Goal: Obtain resource: Obtain resource

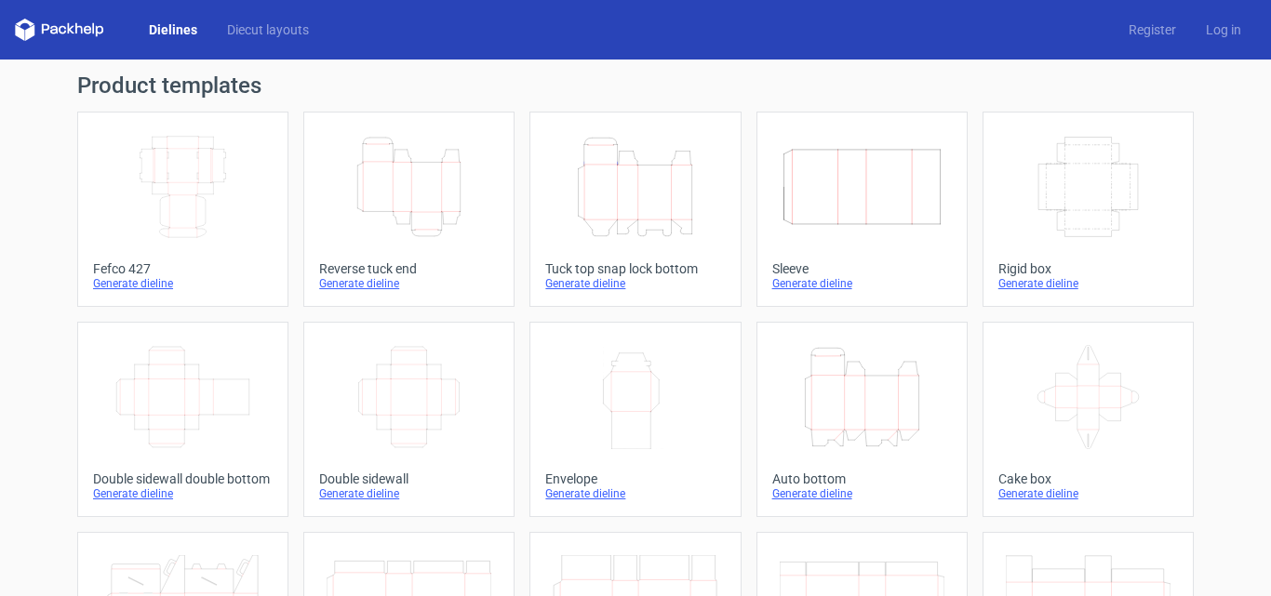
click at [360, 285] on div "Generate dieline" at bounding box center [409, 283] width 180 height 15
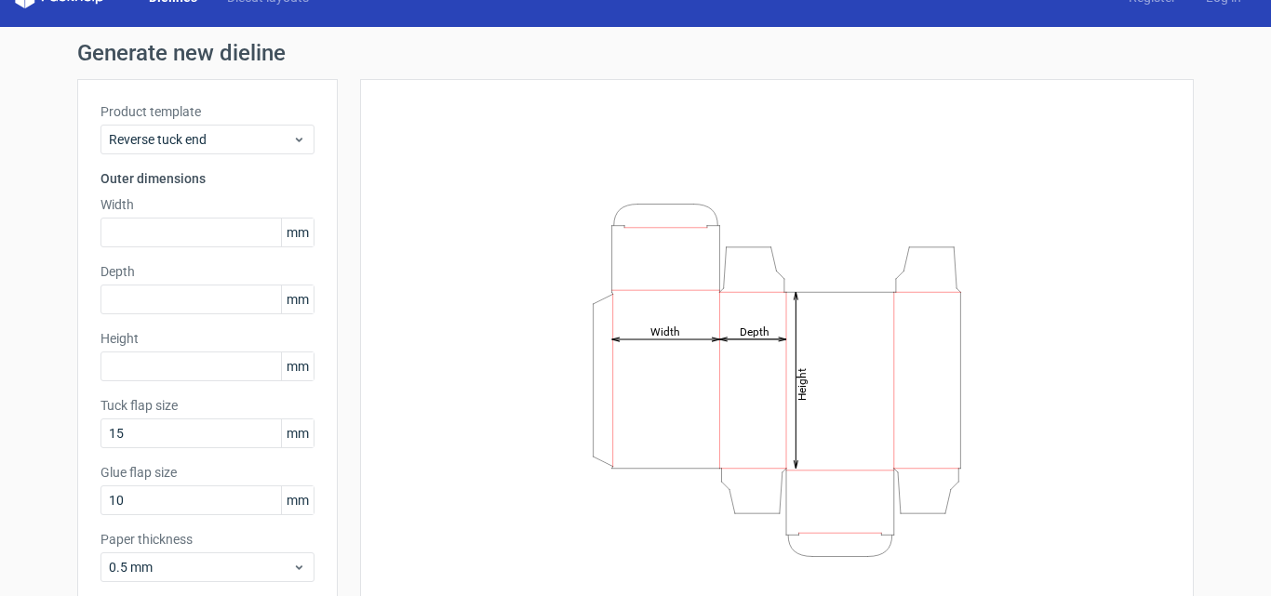
scroll to position [36, 0]
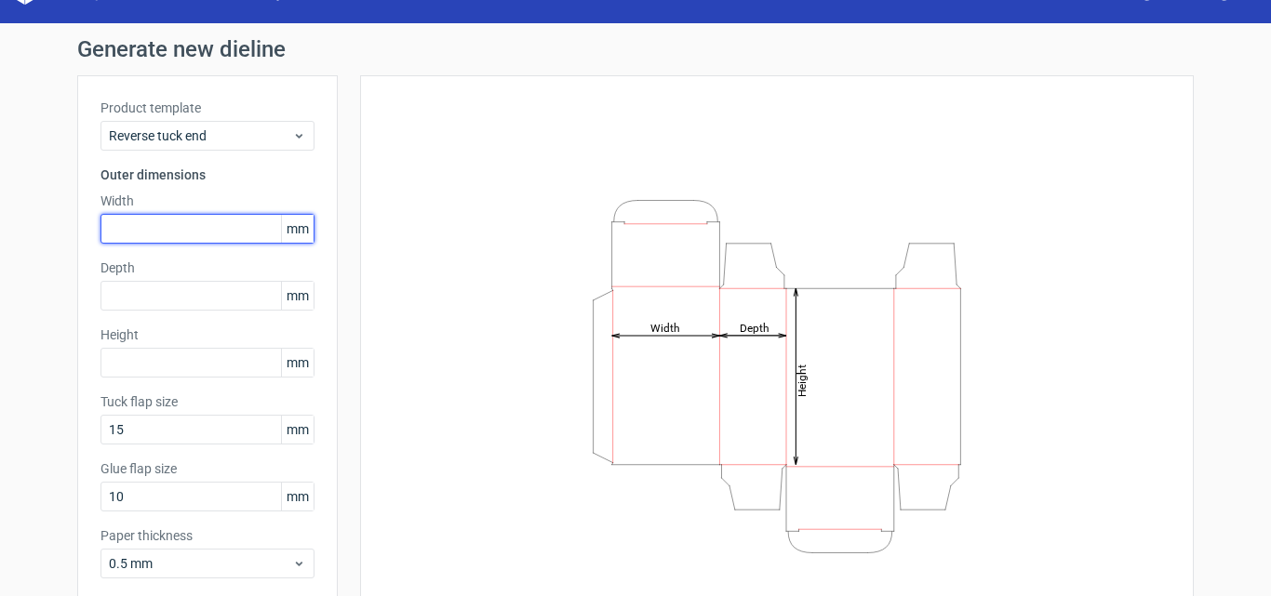
click at [214, 232] on input "text" at bounding box center [207, 229] width 214 height 30
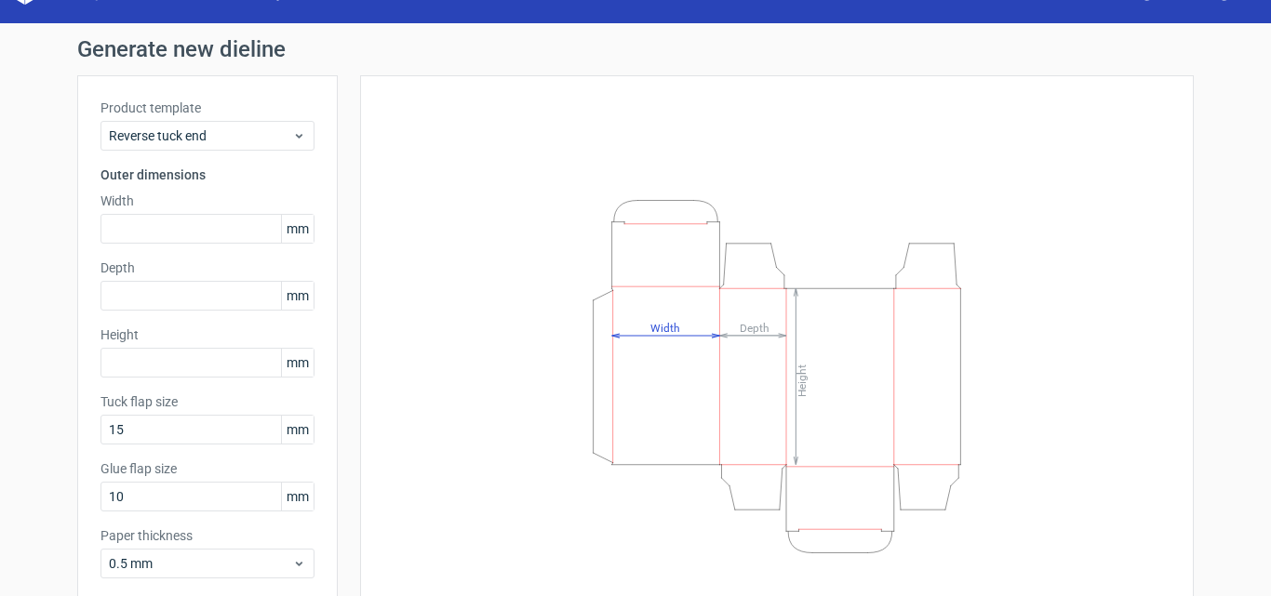
click at [296, 227] on span "mm" at bounding box center [297, 229] width 33 height 28
click at [303, 228] on span "mm" at bounding box center [297, 229] width 33 height 28
click at [297, 230] on span "mm" at bounding box center [297, 229] width 33 height 28
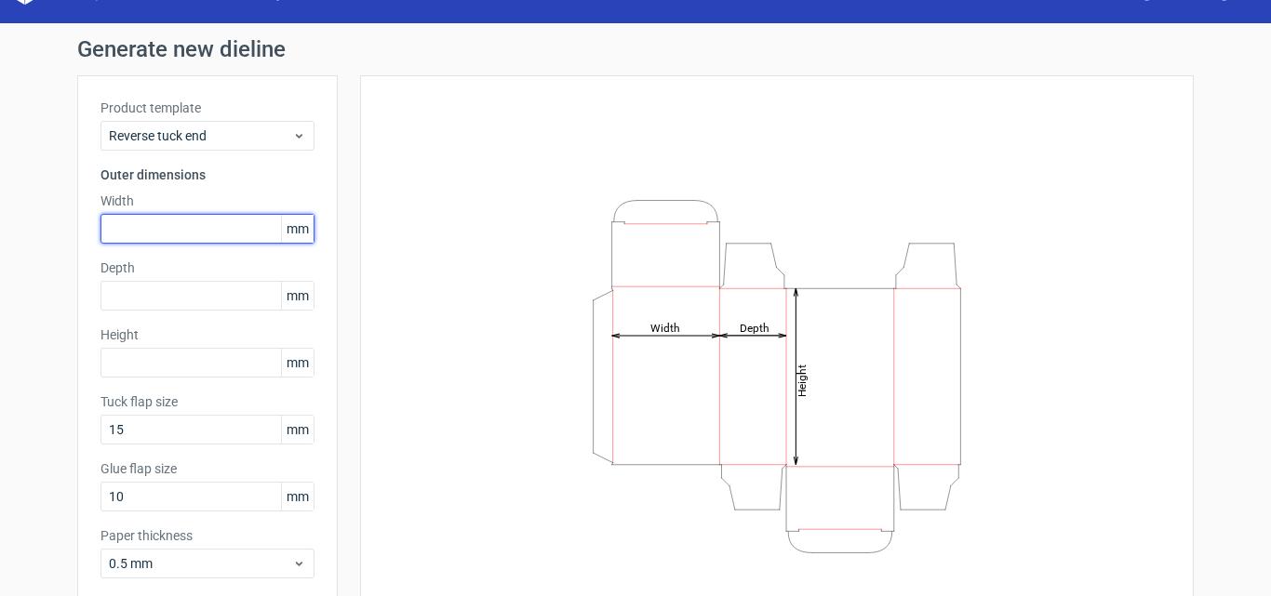
click at [237, 242] on input "text" at bounding box center [207, 229] width 214 height 30
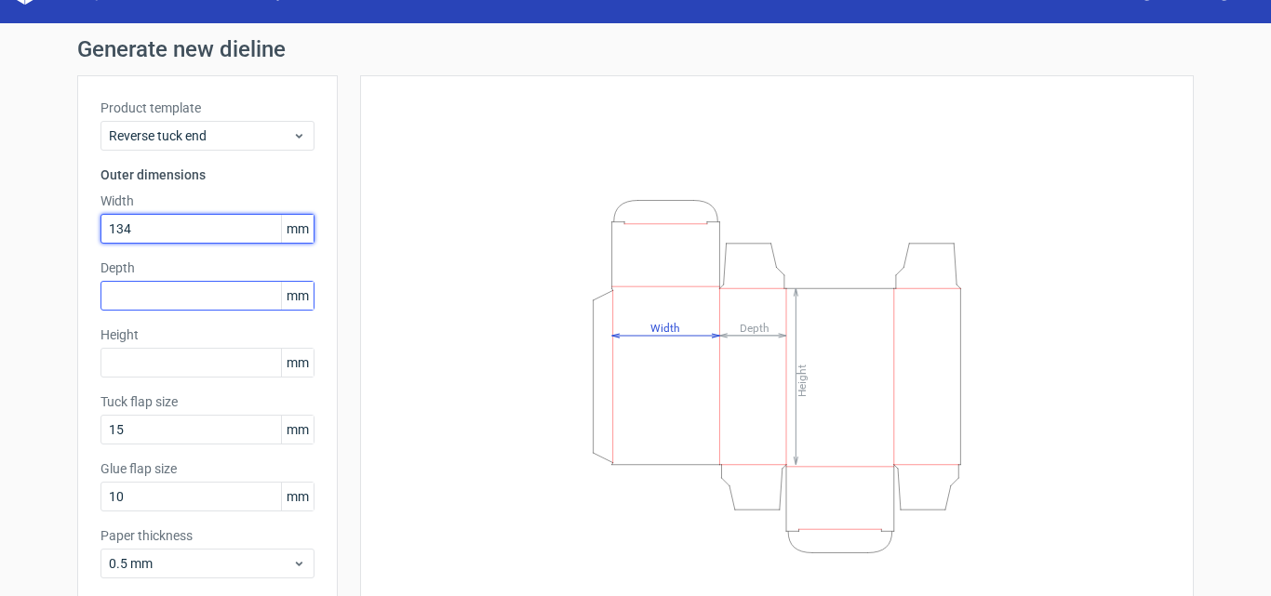
type input "134"
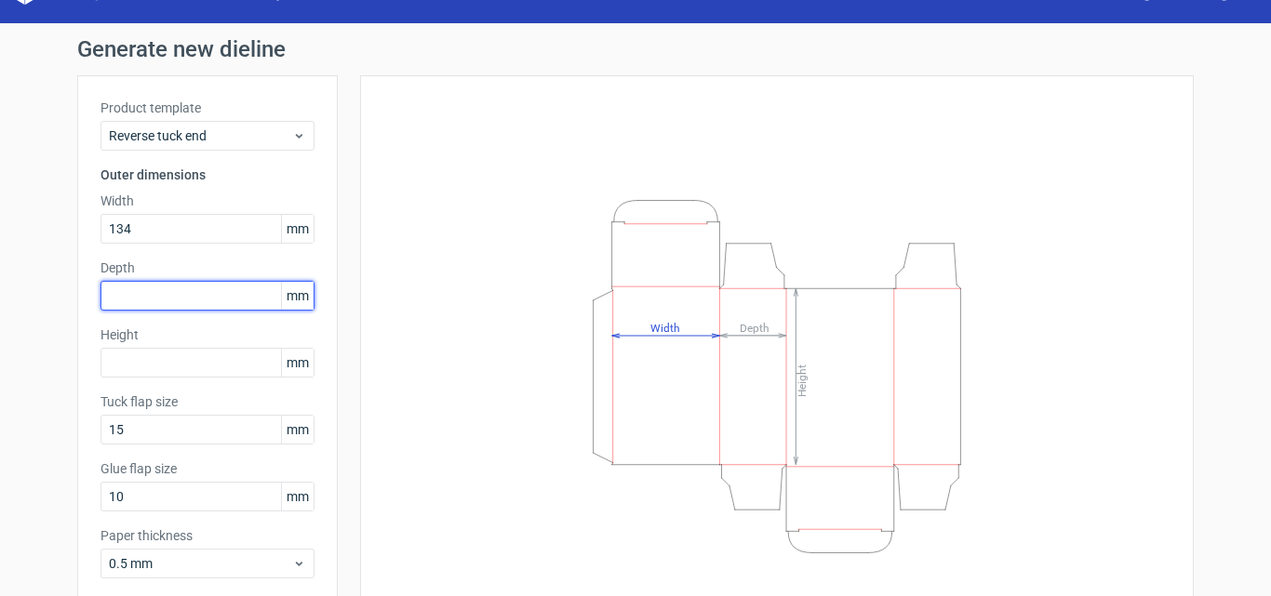
click at [202, 292] on input "text" at bounding box center [207, 296] width 214 height 30
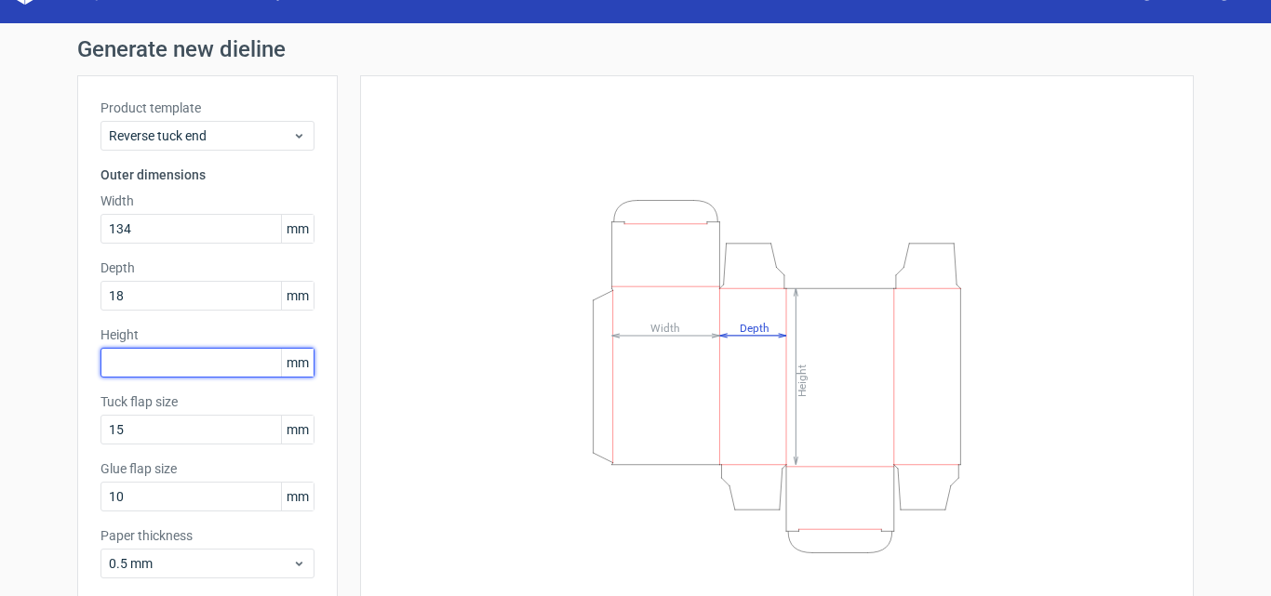
click at [166, 367] on div "Height mm" at bounding box center [207, 352] width 214 height 52
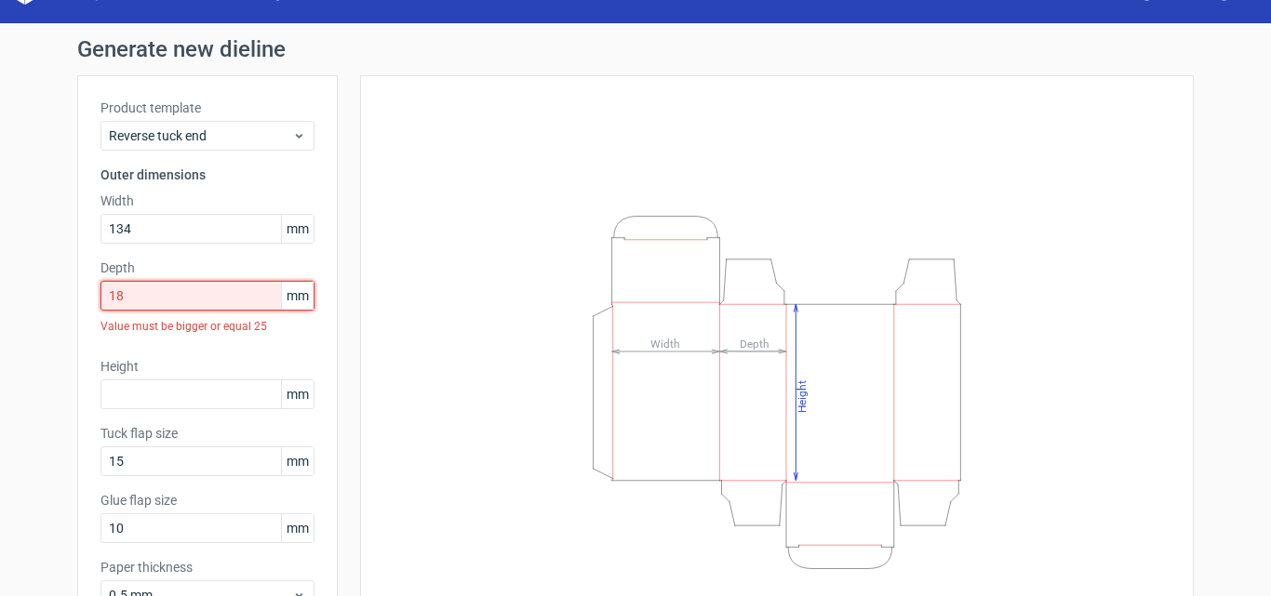
click at [168, 295] on input "18" at bounding box center [207, 296] width 214 height 30
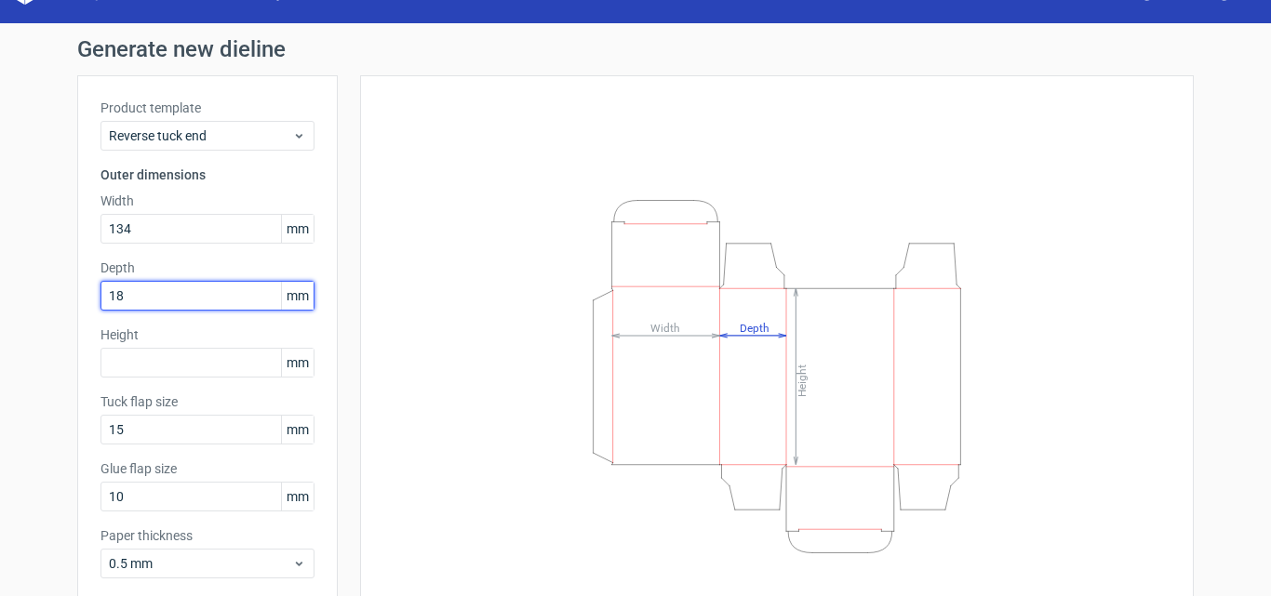
type input "1"
click at [309, 258] on div "Product template Reverse tuck end Outer dimensions Width 134 mm Depth 19 mm Hei…" at bounding box center [207, 345] width 260 height 541
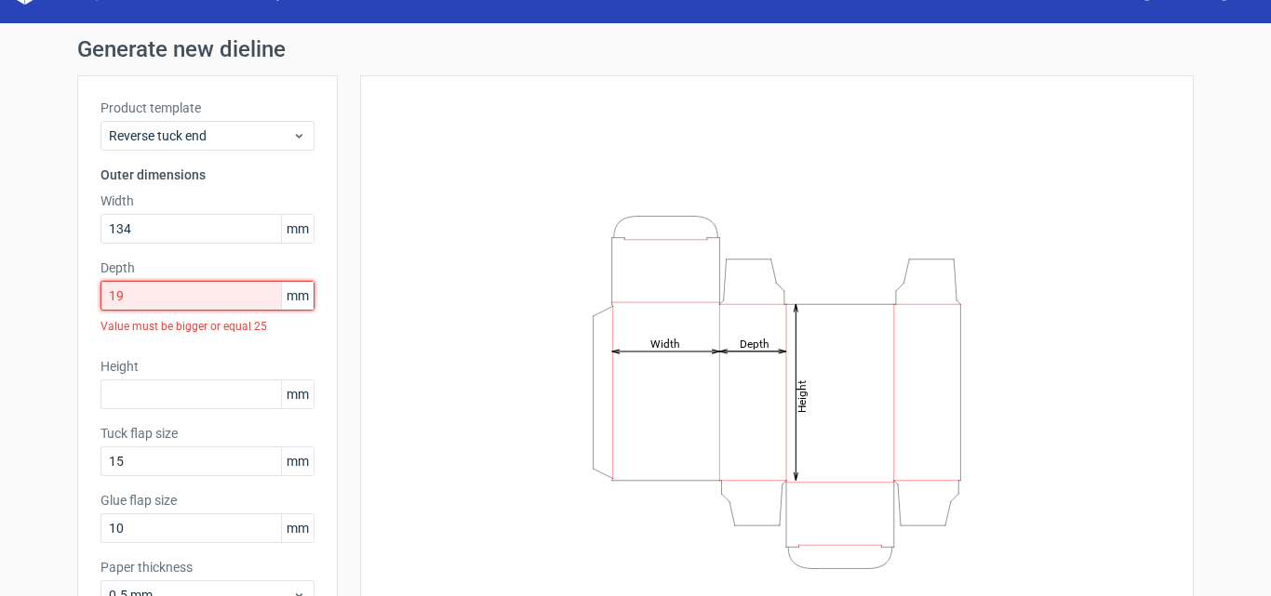
click at [208, 296] on input "19" at bounding box center [207, 296] width 214 height 30
type input "1"
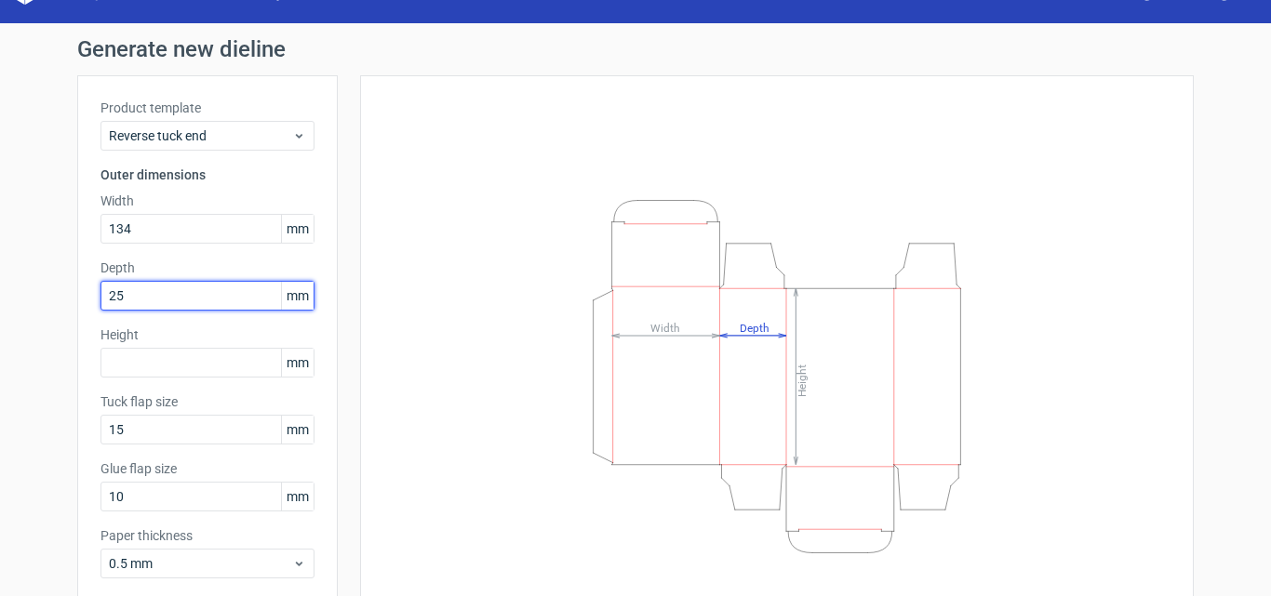
type input "25"
click at [349, 298] on div "Height Depth Width" at bounding box center [766, 376] width 856 height 602
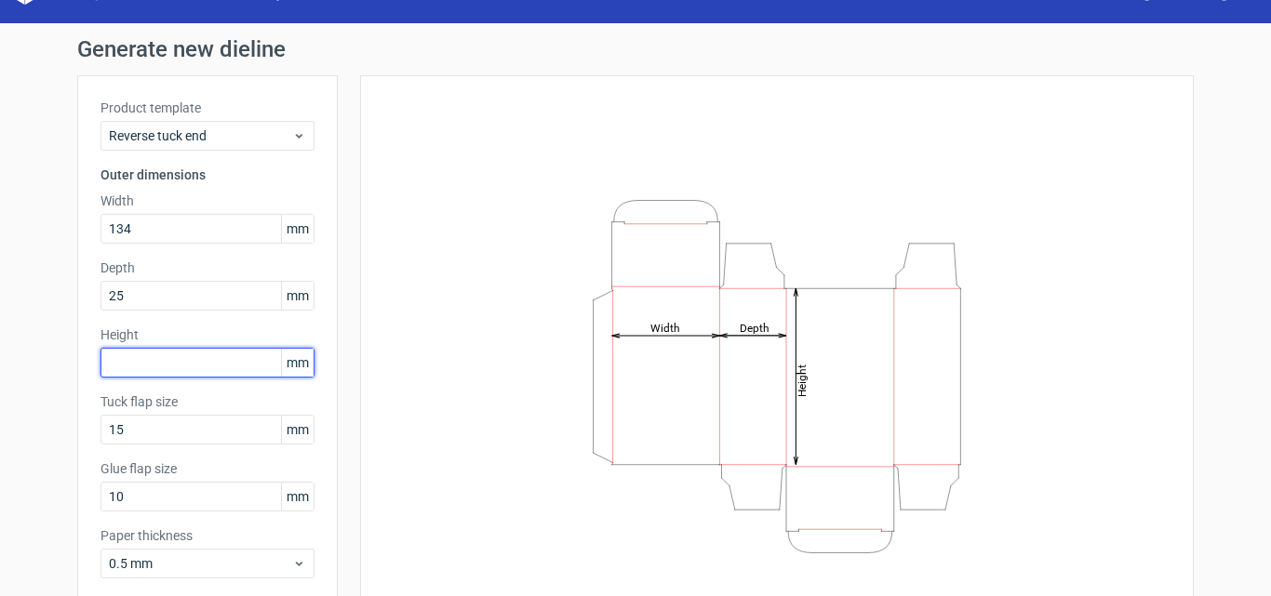
click at [207, 356] on input "text" at bounding box center [207, 363] width 214 height 30
type input "134"
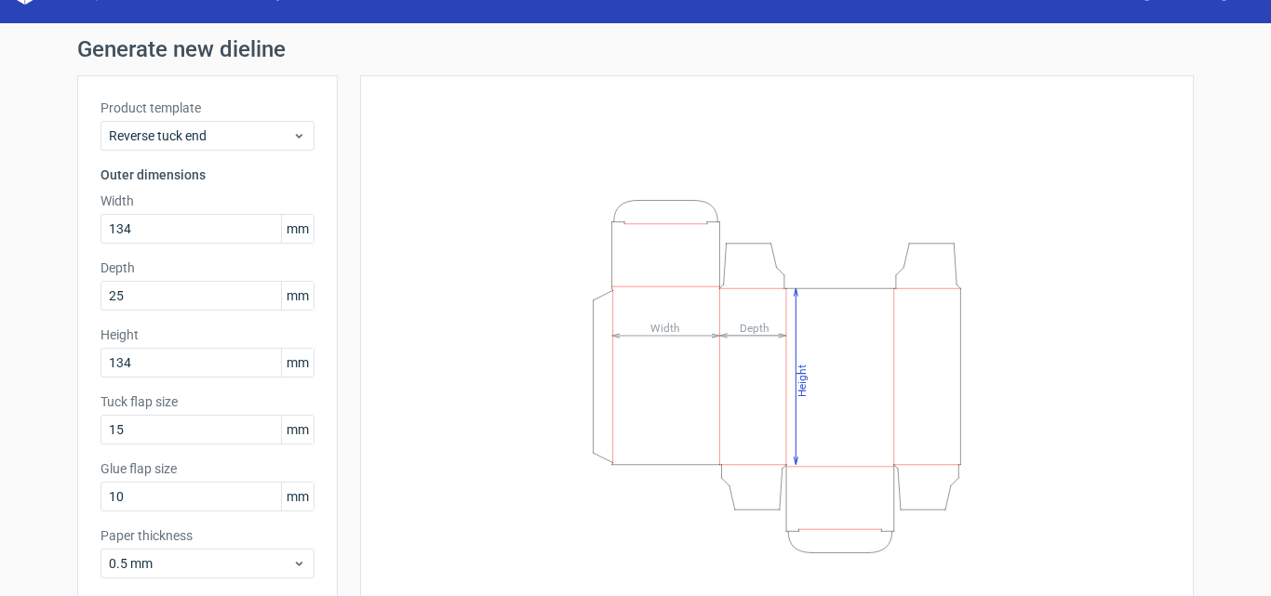
click at [408, 365] on div "Height Depth Width" at bounding box center [776, 376] width 787 height 555
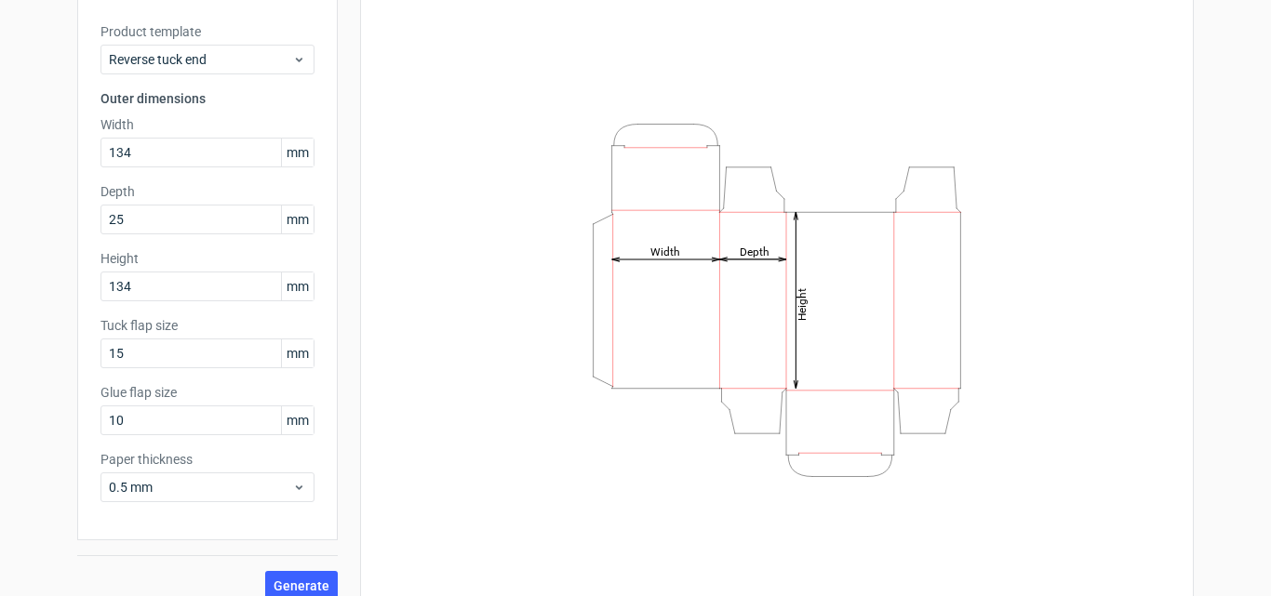
scroll to position [132, 0]
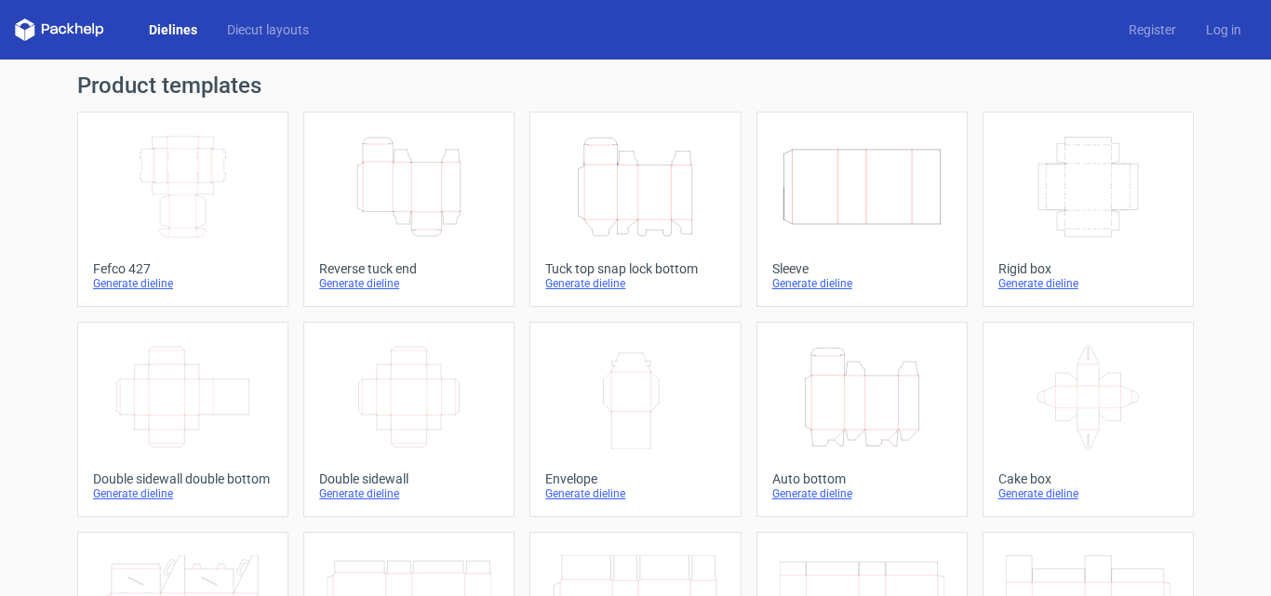
click at [358, 282] on div "Generate dieline" at bounding box center [409, 283] width 180 height 15
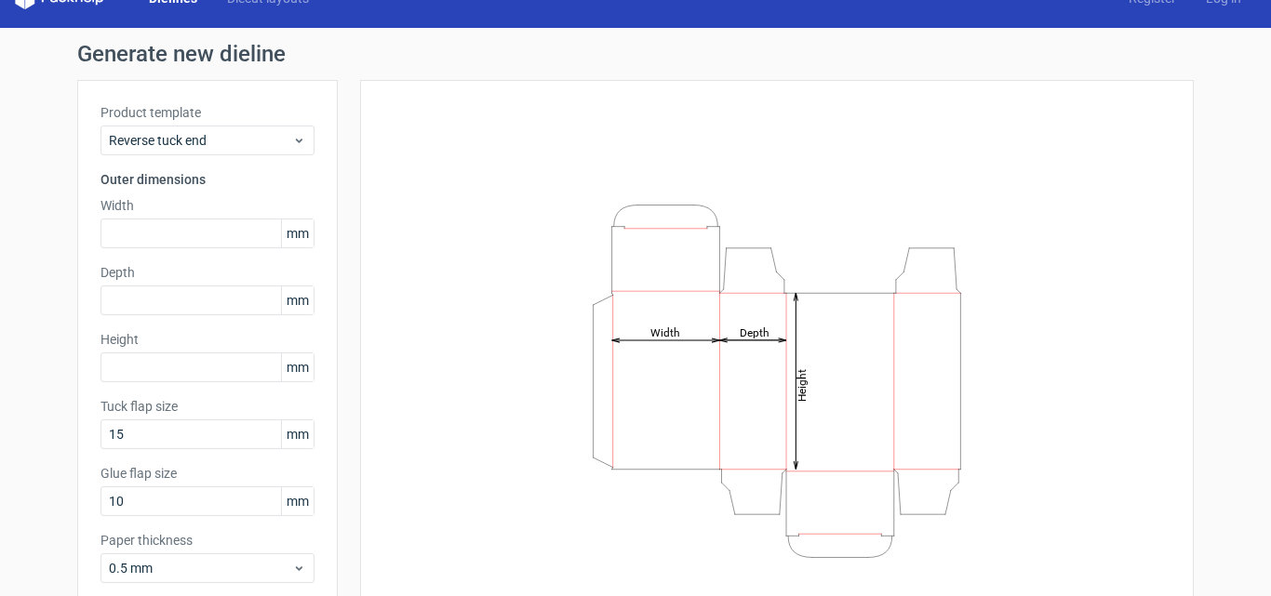
scroll to position [40, 0]
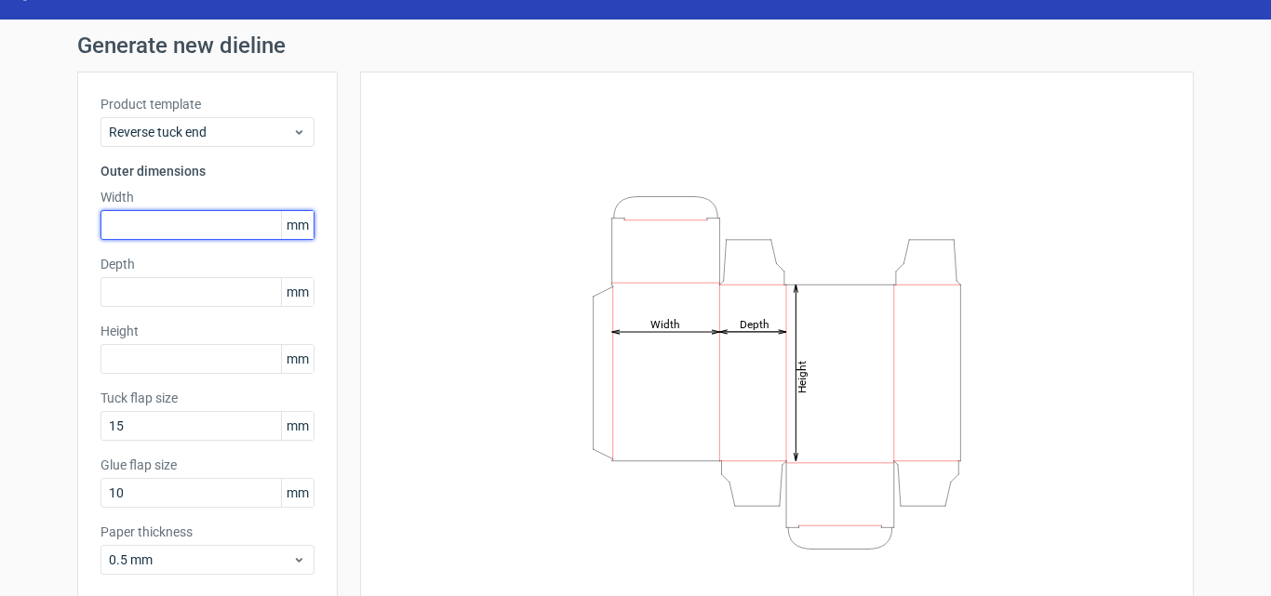
click at [240, 224] on input "text" at bounding box center [207, 225] width 214 height 30
type input "134"
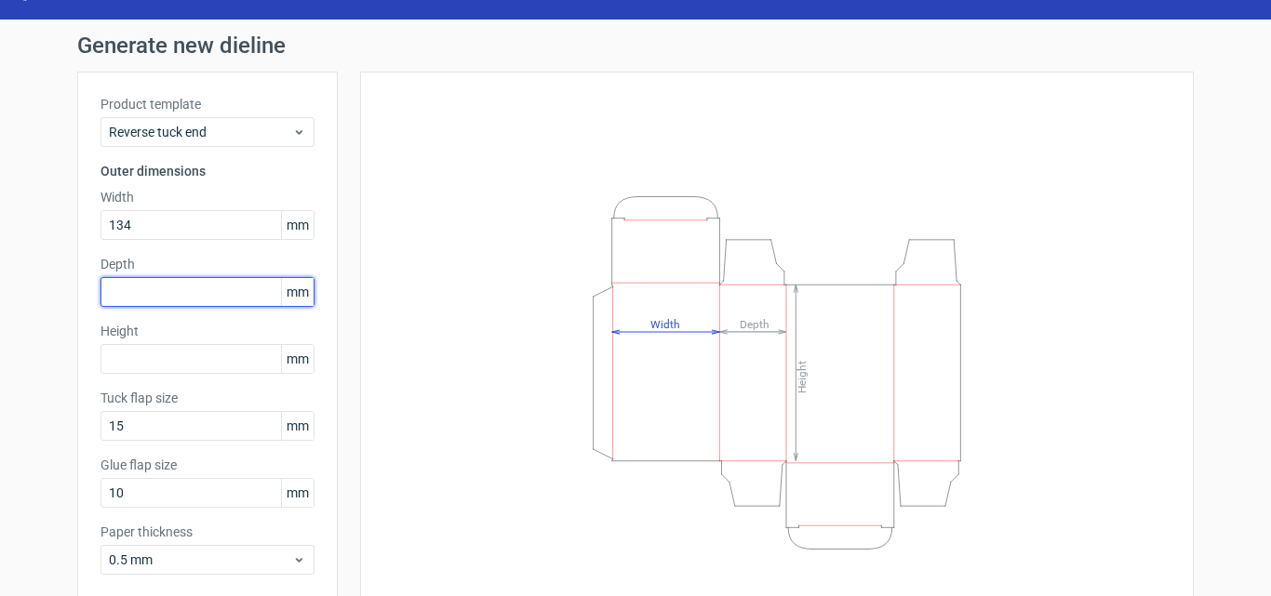
click at [175, 288] on input "text" at bounding box center [207, 292] width 214 height 30
type input "25"
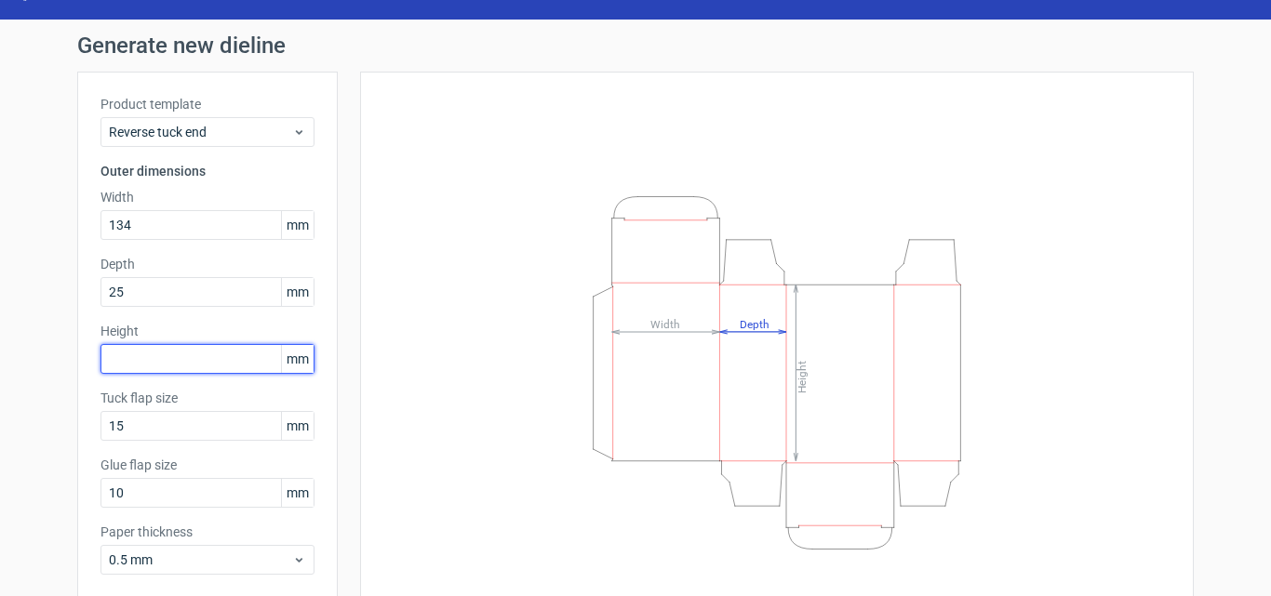
click at [131, 352] on input "text" at bounding box center [207, 359] width 214 height 30
type input "134"
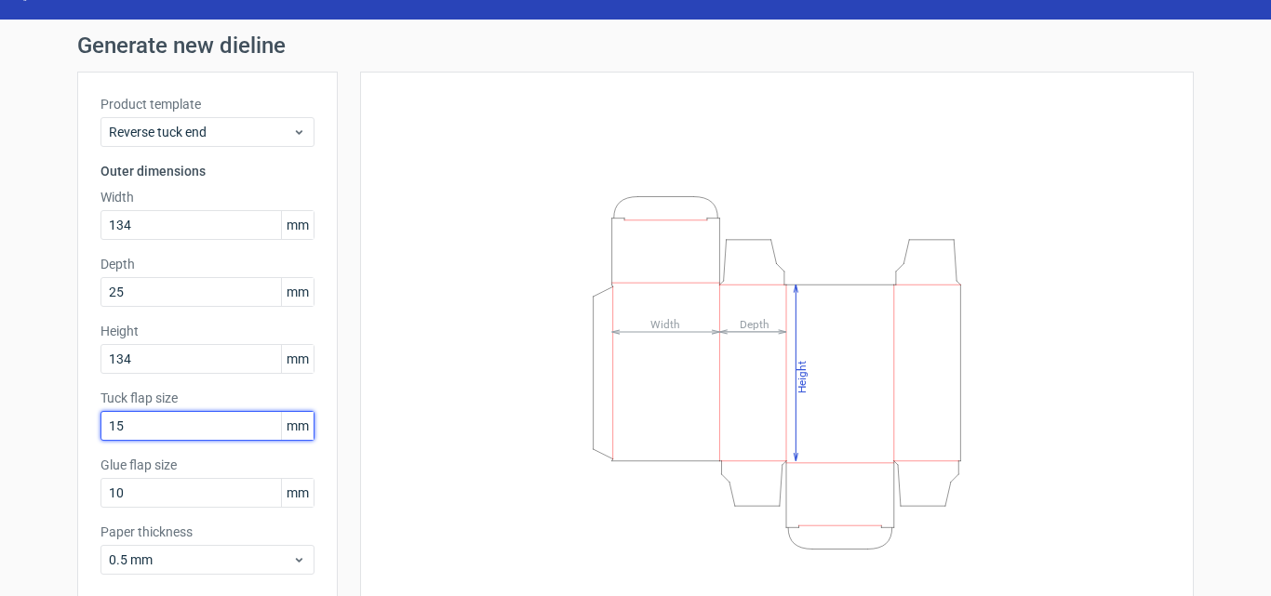
click at [156, 416] on input "15" at bounding box center [207, 426] width 214 height 30
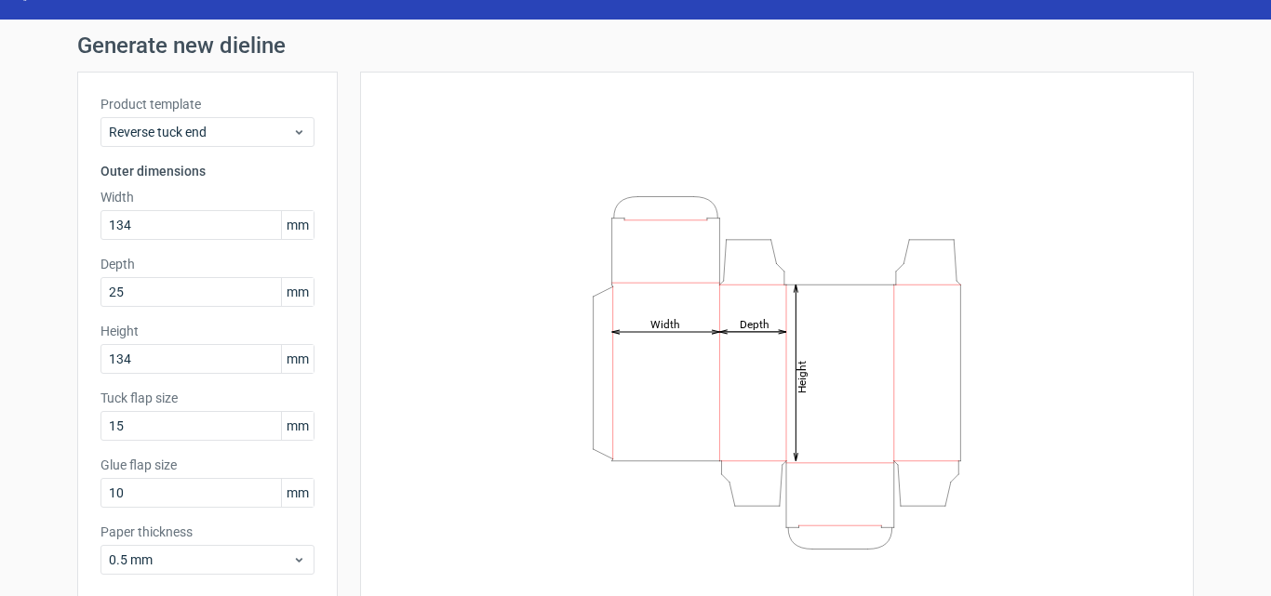
click at [407, 394] on div "Height Depth Width" at bounding box center [776, 372] width 787 height 555
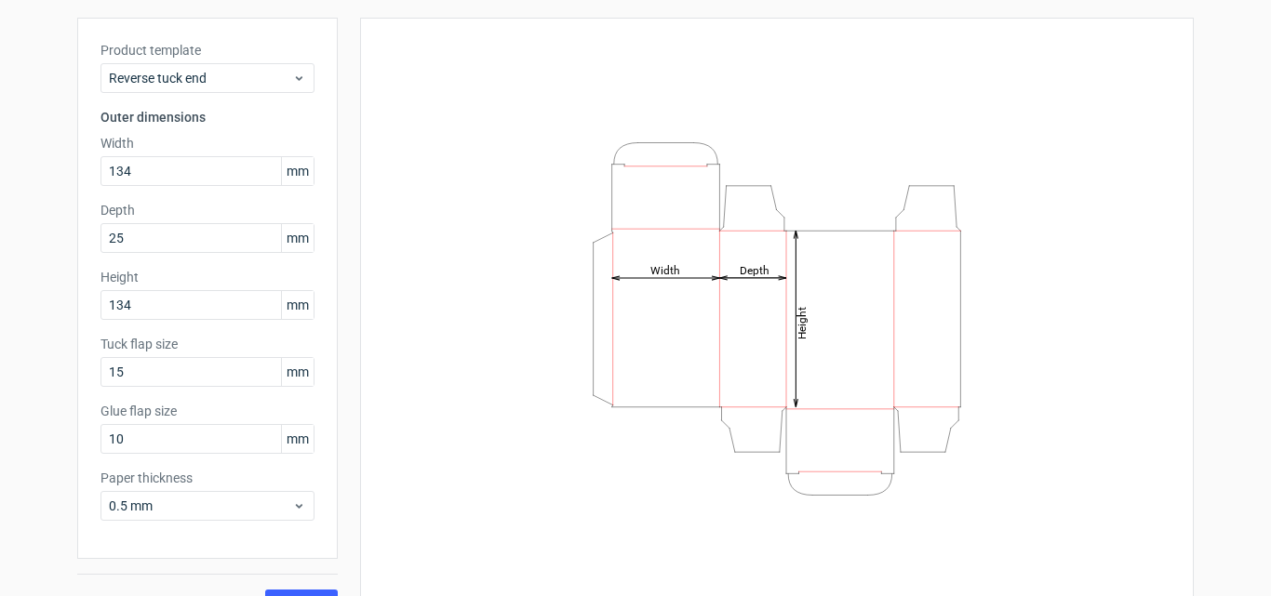
scroll to position [132, 0]
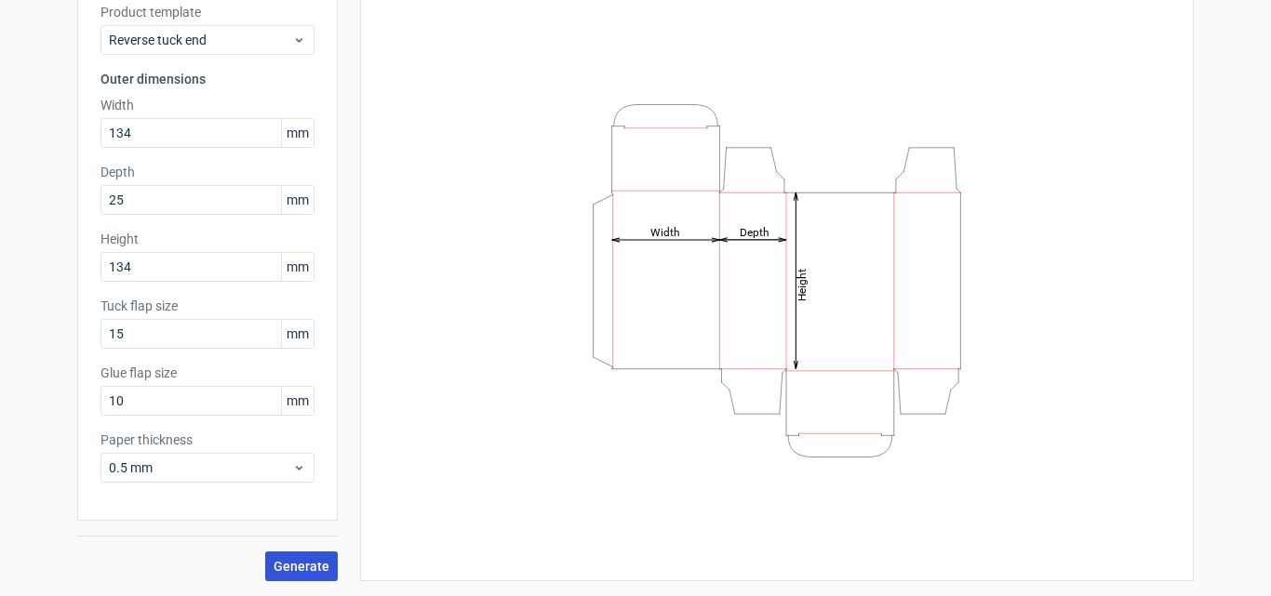
click at [297, 567] on span "Generate" at bounding box center [302, 566] width 56 height 13
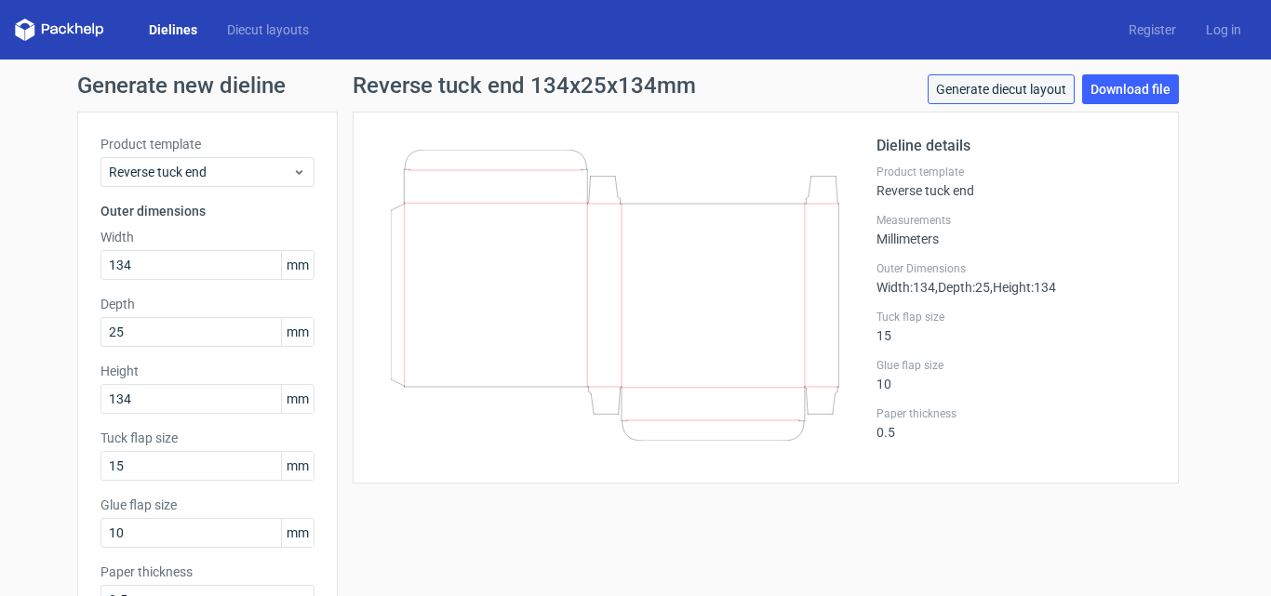
click at [1042, 87] on link "Generate diecut layout" at bounding box center [1001, 89] width 147 height 30
click at [1096, 91] on link "Download file" at bounding box center [1130, 89] width 97 height 30
click at [1148, 101] on link "Download file" at bounding box center [1130, 89] width 97 height 30
click at [1159, 23] on link "Register" at bounding box center [1152, 29] width 77 height 19
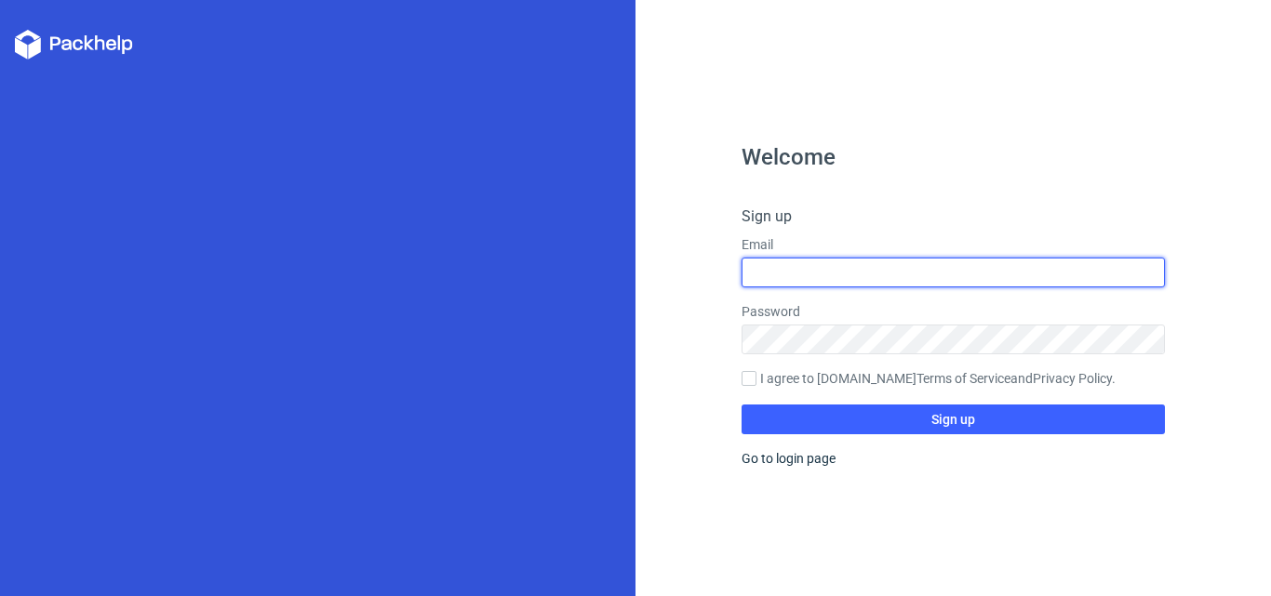
click at [901, 261] on input "text" at bounding box center [952, 273] width 423 height 30
type input "[EMAIL_ADDRESS][DOMAIN_NAME]"
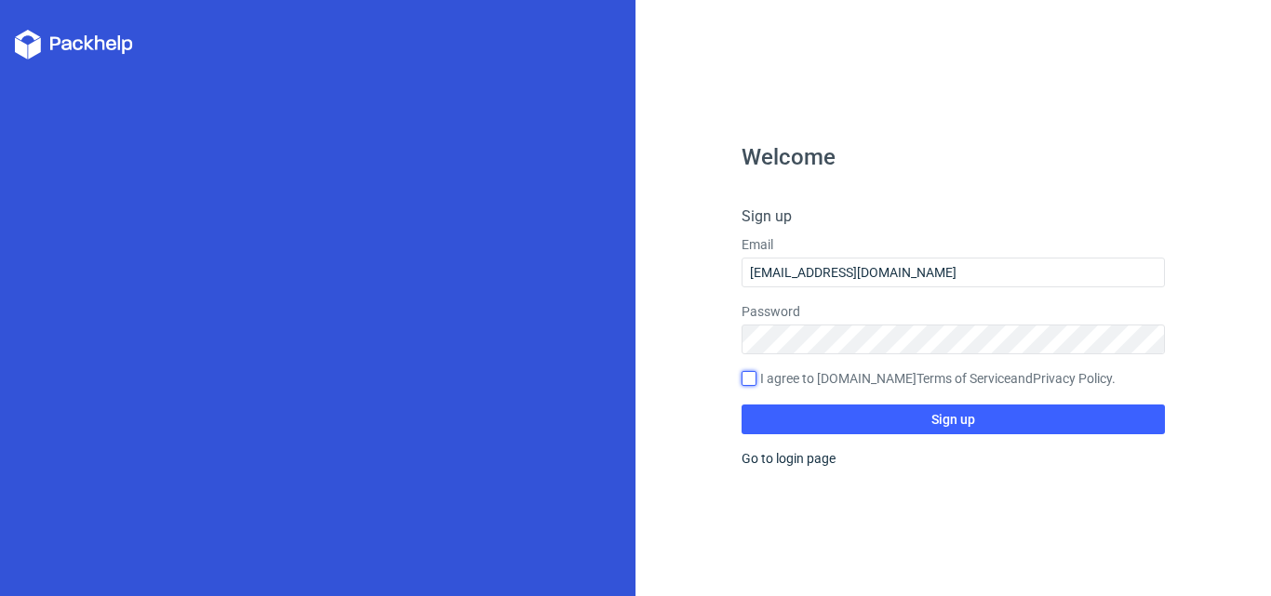
click at [751, 383] on input "I agree to [DOMAIN_NAME] Terms of Service and Privacy Policy ." at bounding box center [748, 378] width 15 height 15
checkbox input "true"
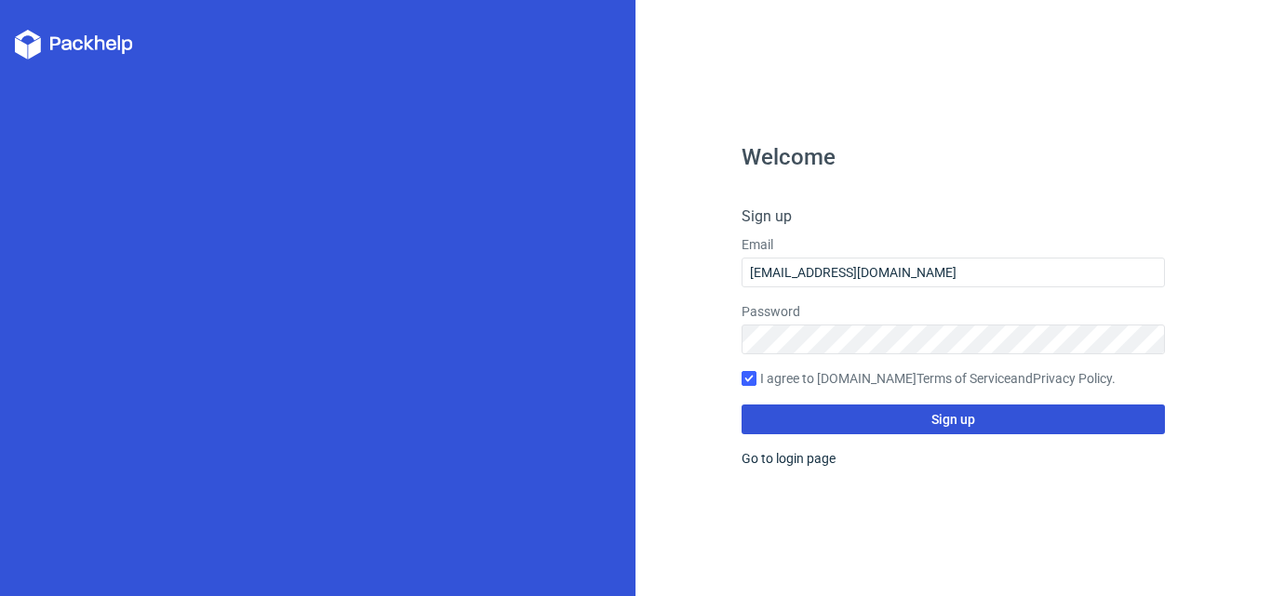
click at [820, 414] on button "Sign up" at bounding box center [952, 420] width 423 height 30
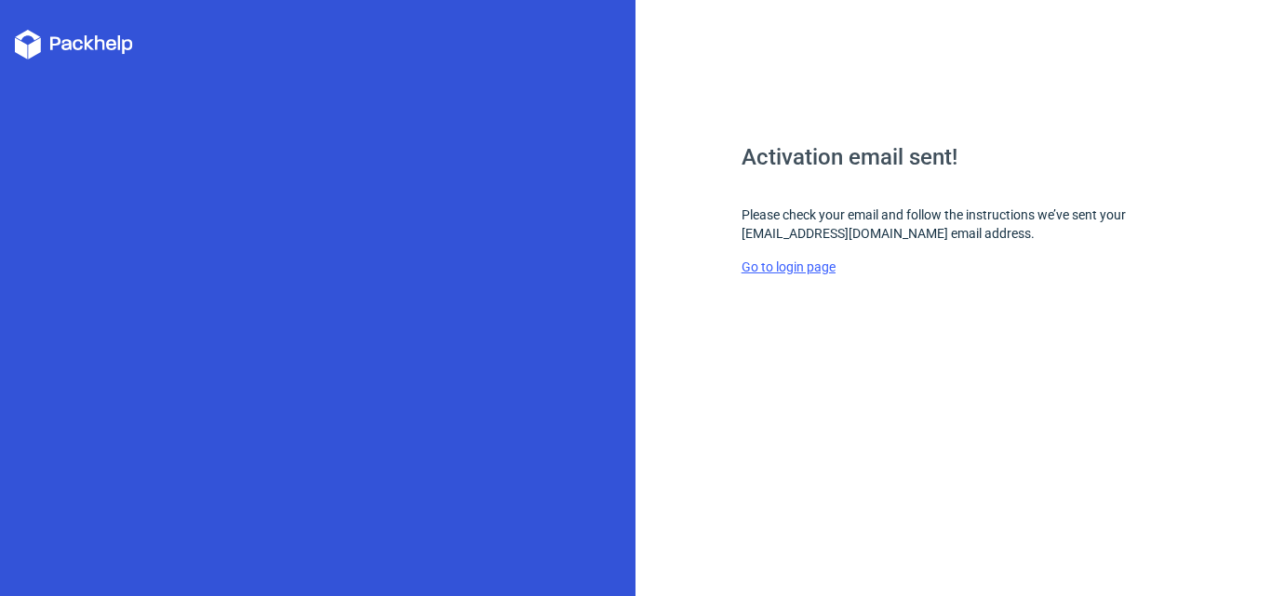
click at [793, 262] on link "Go to login page" at bounding box center [788, 267] width 94 height 15
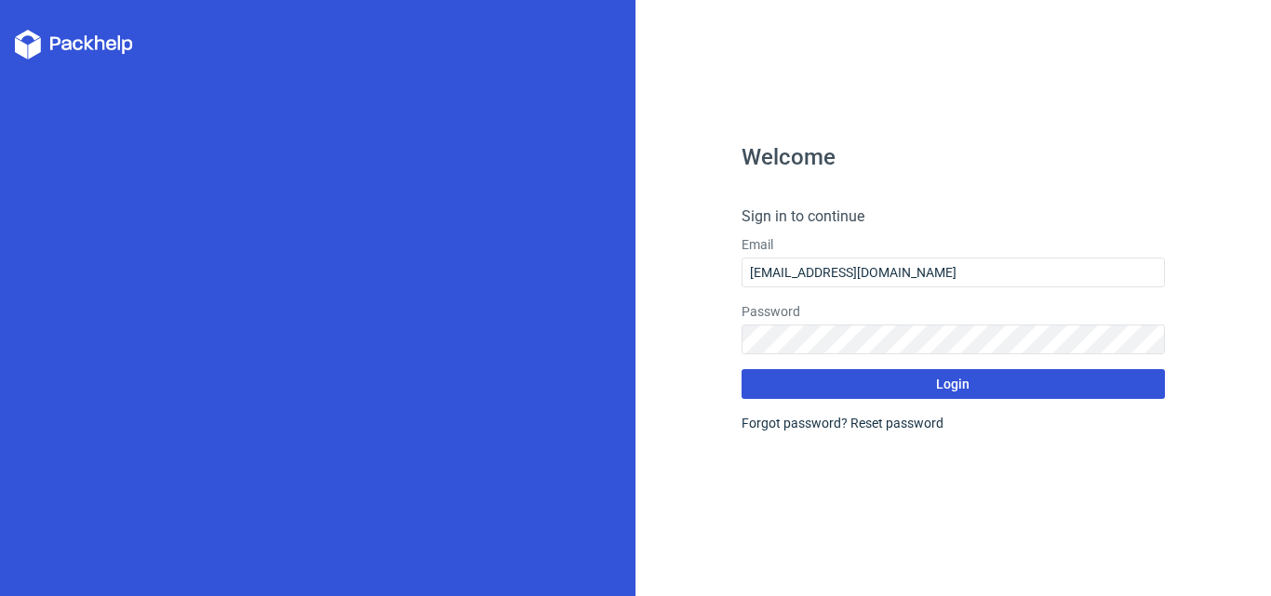
click at [861, 383] on button "Login" at bounding box center [952, 384] width 423 height 30
click at [888, 377] on button "Login" at bounding box center [952, 384] width 423 height 30
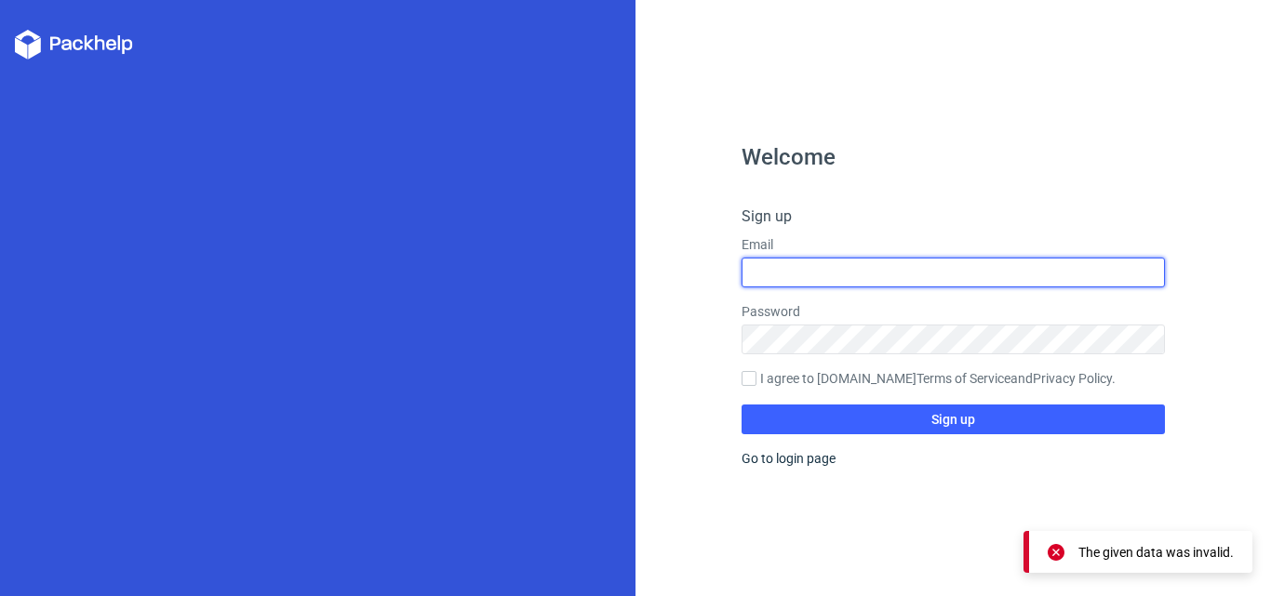
type input "[EMAIL_ADDRESS][DOMAIN_NAME]"
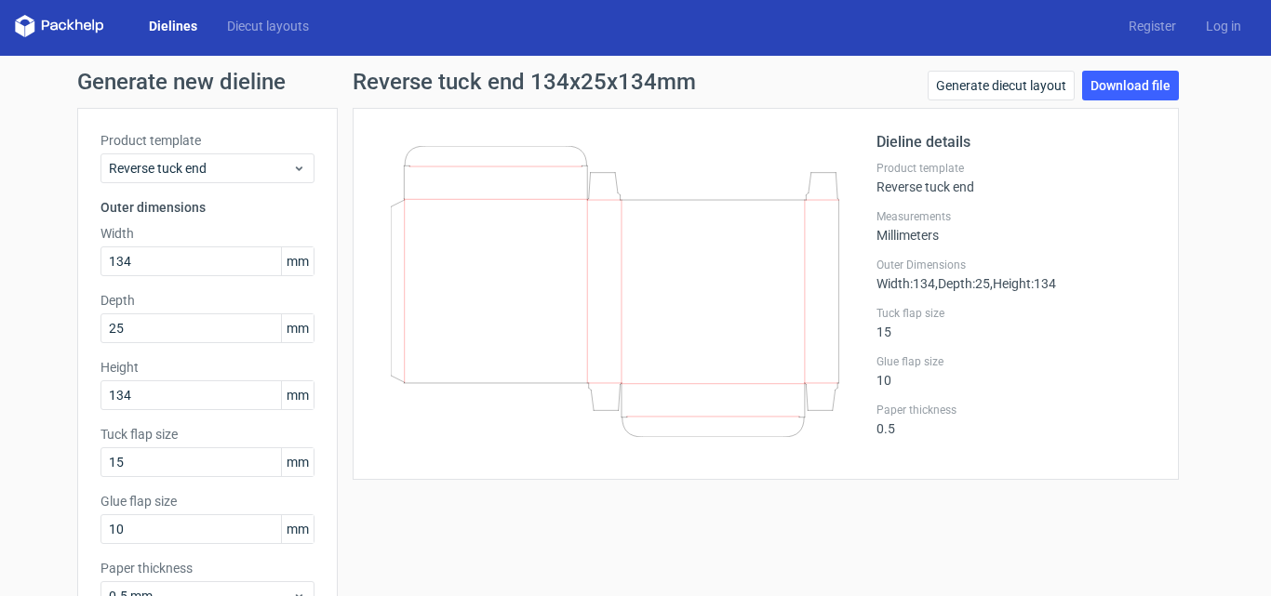
scroll to position [3, 0]
